Goal: Task Accomplishment & Management: Use online tool/utility

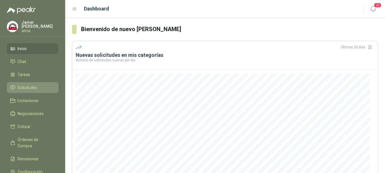
click at [18, 85] on span "Solicitudes" at bounding box center [28, 88] width 20 height 6
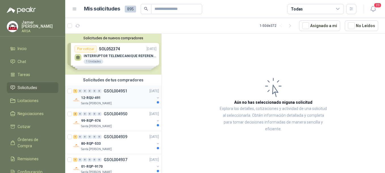
click at [104, 95] on div "12-RQU-491" at bounding box center [117, 98] width 73 height 7
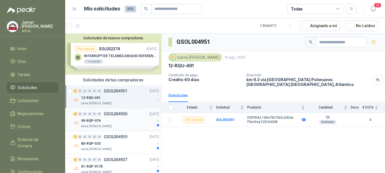
click at [105, 121] on div "99-RQP-974" at bounding box center [117, 121] width 73 height 7
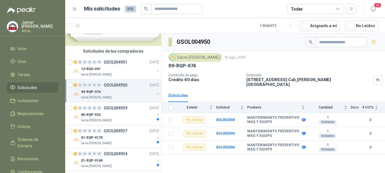
scroll to position [34, 0]
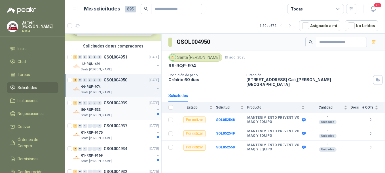
click at [113, 103] on p "GSOL004939" at bounding box center [116, 103] width 24 height 4
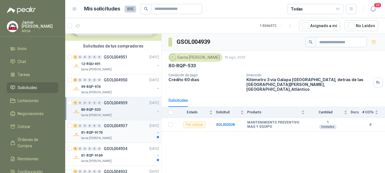
click at [116, 124] on p "GSOL004937" at bounding box center [116, 126] width 24 height 4
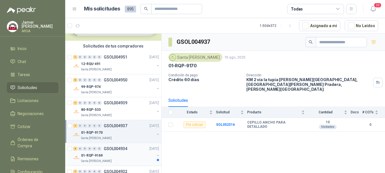
click at [113, 149] on p "GSOL004934" at bounding box center [116, 149] width 24 height 4
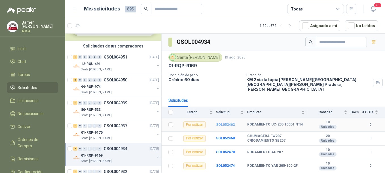
click at [221, 123] on b "SOL052462" at bounding box center [225, 125] width 19 height 4
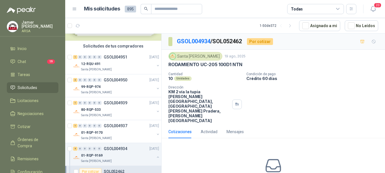
scroll to position [21, 0]
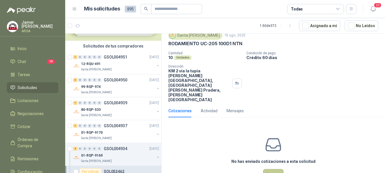
click at [275, 169] on button "Cotizar" at bounding box center [273, 174] width 20 height 11
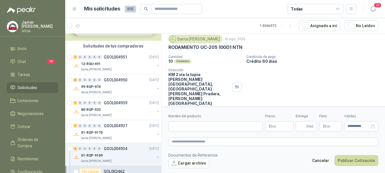
scroll to position [17, 0]
click at [190, 128] on input "Nombre del producto" at bounding box center [215, 126] width 94 height 10
type input "*"
type input "**********"
click at [272, 123] on p "$ 0 ,00" at bounding box center [279, 126] width 28 height 10
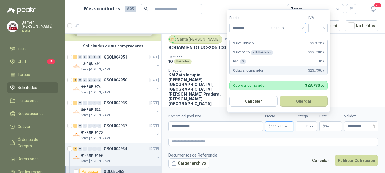
click at [302, 27] on span "Unitario" at bounding box center [286, 28] width 31 height 8
type input "********"
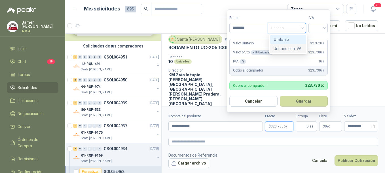
click at [285, 48] on div "Unitario con IVA" at bounding box center [287, 49] width 29 height 6
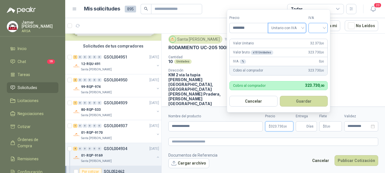
click at [321, 26] on input "search" at bounding box center [317, 27] width 12 height 8
click at [316, 40] on div "19%" at bounding box center [319, 40] width 10 height 6
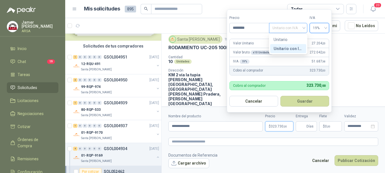
click at [304, 27] on div "Unitario con IVA" at bounding box center [288, 28] width 38 height 10
click at [284, 39] on div "Unitario" at bounding box center [287, 40] width 29 height 6
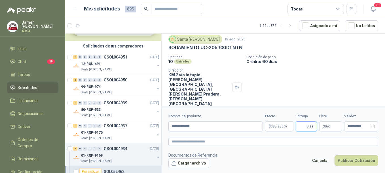
click at [304, 128] on input "Entrega" at bounding box center [302, 127] width 6 height 10
type input "*"
click at [329, 124] on p "$ 0 ,00" at bounding box center [330, 126] width 23 height 10
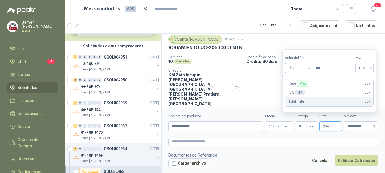
click at [311, 69] on div "Flex" at bounding box center [298, 68] width 27 height 10
click at [297, 89] on div "Incluido" at bounding box center [299, 89] width 20 height 6
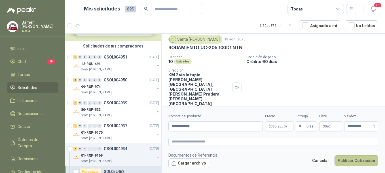
click at [356, 160] on button "Publicar Cotización" at bounding box center [356, 160] width 44 height 11
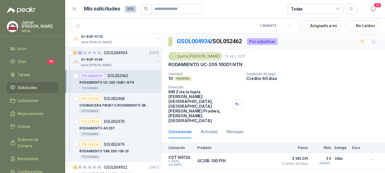
scroll to position [143, 0]
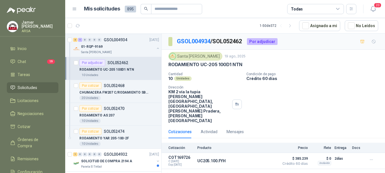
click at [117, 69] on p "RODAMIENTO UC-205 100D1 NTN" at bounding box center [106, 69] width 55 height 5
click at [112, 72] on p "RODAMIENTO UC-205 100D1 NTN" at bounding box center [106, 69] width 55 height 5
click at [118, 91] on p "CHUMACERA FW207 C/RODAMIENTO SB207" at bounding box center [114, 92] width 71 height 5
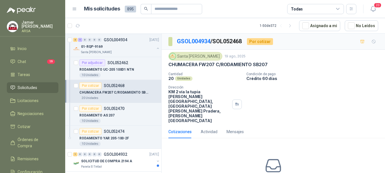
scroll to position [21, 0]
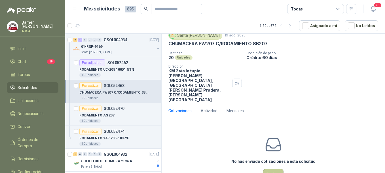
click at [267, 169] on button "Cotizar" at bounding box center [273, 174] width 20 height 11
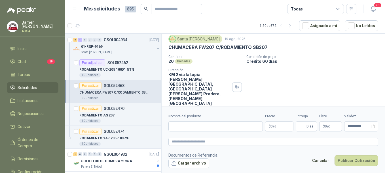
scroll to position [17, 0]
click at [194, 125] on input "Nombre del producto" at bounding box center [215, 126] width 94 height 10
type input "**********"
click at [283, 123] on p "$ 0 ,00" at bounding box center [279, 126] width 28 height 10
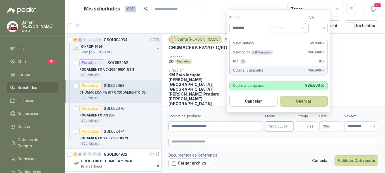
click at [302, 26] on span "Unitario" at bounding box center [286, 28] width 31 height 8
type input "********"
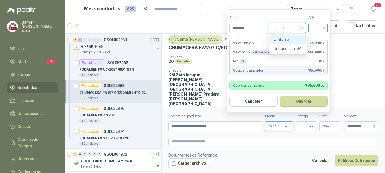
click at [324, 27] on input "search" at bounding box center [317, 27] width 12 height 8
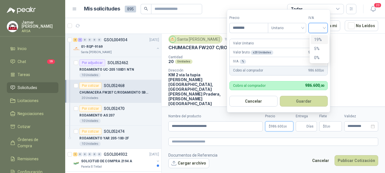
click at [318, 38] on div "19%" at bounding box center [319, 40] width 10 height 6
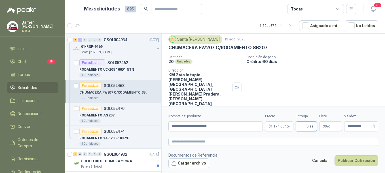
click at [303, 128] on input "Entrega" at bounding box center [302, 127] width 6 height 10
type input "*"
click at [325, 128] on span "0 ,00" at bounding box center [326, 126] width 5 height 3
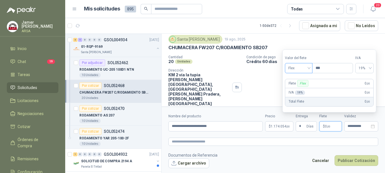
click at [307, 68] on span "Flex" at bounding box center [298, 68] width 21 height 8
click at [297, 89] on div "Incluido" at bounding box center [299, 89] width 20 height 6
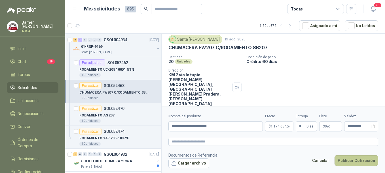
click at [348, 161] on button "Publicar Cotización" at bounding box center [356, 160] width 44 height 11
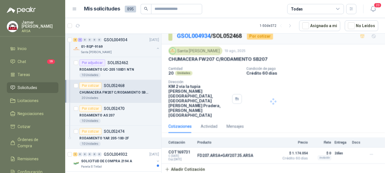
scroll to position [0, 0]
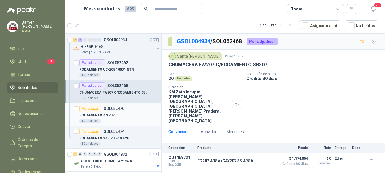
click at [111, 115] on p "RODAMIENTO AS 207" at bounding box center [96, 115] width 35 height 5
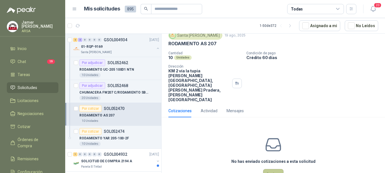
click at [271, 169] on button "Cotizar" at bounding box center [273, 174] width 20 height 11
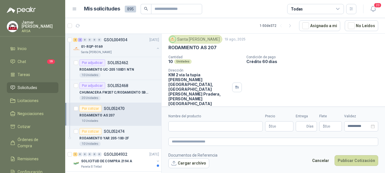
scroll to position [17, 0]
click at [183, 128] on input "Nombre del producto" at bounding box center [215, 126] width 94 height 10
drag, startPoint x: 169, startPoint y: 46, endPoint x: 229, endPoint y: 47, distance: 60.6
click at [229, 47] on div "RODAMIENTO AS 207" at bounding box center [273, 48] width 210 height 6
copy p "RODAMIENTO AS 207"
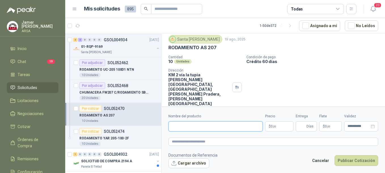
click at [180, 127] on input "Nombre del producto" at bounding box center [215, 126] width 94 height 10
type input "**********"
click at [279, 125] on p "$ 0 ,00" at bounding box center [279, 126] width 28 height 10
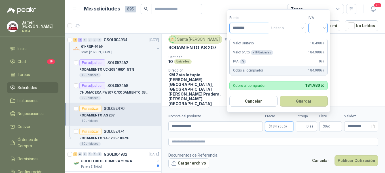
click at [325, 27] on div at bounding box center [317, 28] width 19 height 10
type input "********"
click at [315, 39] on div "19%" at bounding box center [319, 40] width 10 height 6
click at [305, 129] on input "Entrega" at bounding box center [302, 127] width 6 height 10
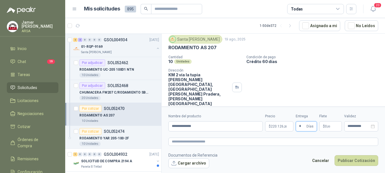
type input "*"
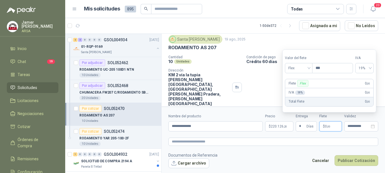
click at [326, 128] on span "0 ,00" at bounding box center [326, 126] width 5 height 3
click at [309, 68] on span "Flex" at bounding box center [298, 68] width 21 height 8
click at [294, 80] on div "Flex" at bounding box center [299, 80] width 20 height 6
click at [309, 69] on span "Flex" at bounding box center [298, 68] width 21 height 8
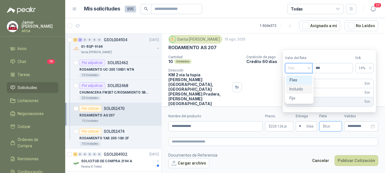
click at [294, 91] on div "Incluido" at bounding box center [299, 89] width 20 height 6
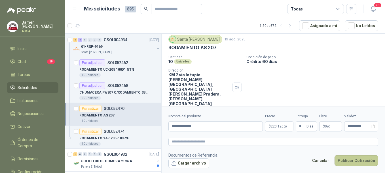
click at [345, 162] on button "Publicar Cotización" at bounding box center [356, 160] width 44 height 11
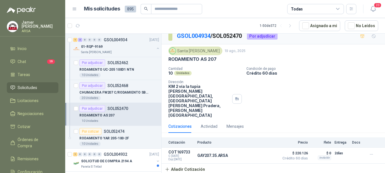
scroll to position [0, 0]
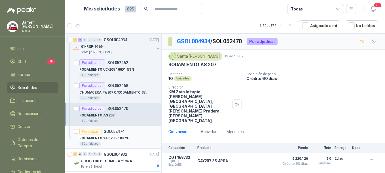
click at [116, 135] on div "RODAMIENTO YAR 205-100-2F" at bounding box center [119, 138] width 80 height 7
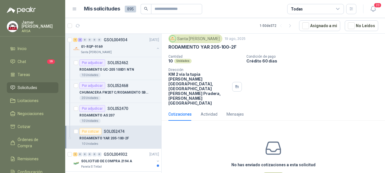
scroll to position [21, 0]
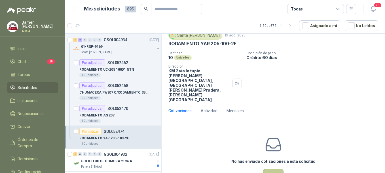
click at [268, 169] on button "Cotizar" at bounding box center [273, 174] width 20 height 11
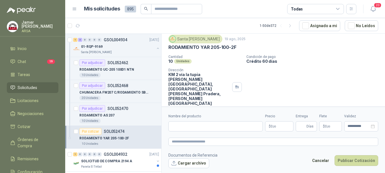
scroll to position [17, 0]
click at [181, 126] on input "Nombre del producto" at bounding box center [215, 126] width 94 height 10
type input "**********"
click at [273, 126] on span ",00" at bounding box center [273, 126] width 3 height 3
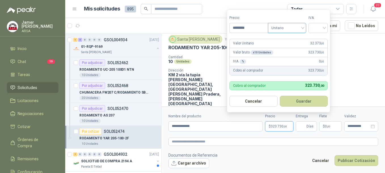
click at [302, 28] on span "Unitario" at bounding box center [286, 28] width 31 height 8
type input "********"
click at [324, 27] on input "search" at bounding box center [317, 27] width 12 height 8
click at [322, 38] on div "19%" at bounding box center [319, 40] width 10 height 6
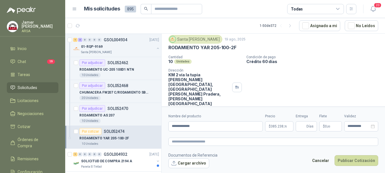
click at [363, 84] on div "Cantidad 10 Unidades Condición de pago Crédito 60 [PERSON_NAME] Dirección KM 2 …" at bounding box center [273, 80] width 210 height 51
click at [311, 125] on span "Días" at bounding box center [309, 127] width 7 height 10
type input "*"
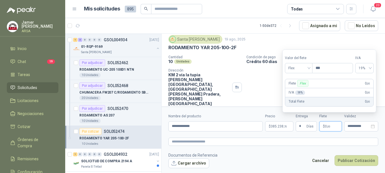
click at [334, 128] on p "$ 0 ,00" at bounding box center [330, 126] width 23 height 10
click at [309, 69] on span "Flex" at bounding box center [298, 68] width 21 height 8
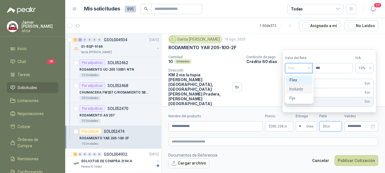
click at [305, 89] on div "Incluido" at bounding box center [299, 89] width 20 height 6
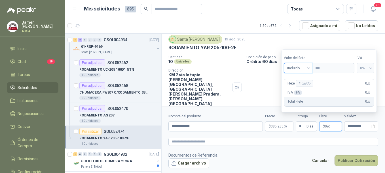
click at [345, 160] on button "Publicar Cotización" at bounding box center [356, 160] width 44 height 11
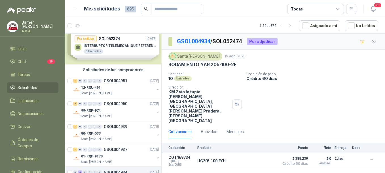
scroll to position [0, 0]
